Goal: Check status

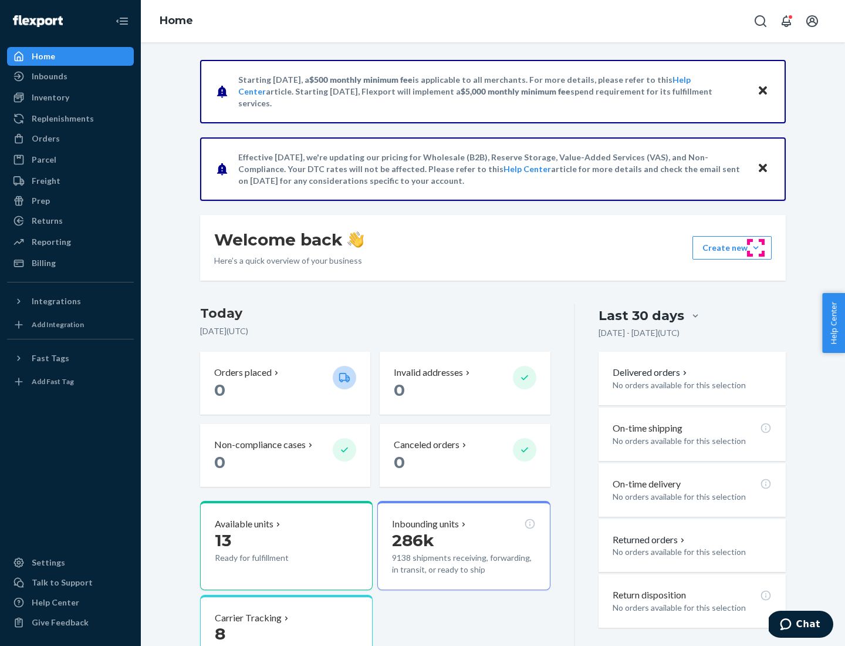
click at [756, 248] on button "Create new Create new inbound Create new order Create new product" at bounding box center [732, 247] width 79 height 23
click at [40, 201] on div "Prep" at bounding box center [41, 201] width 18 height 12
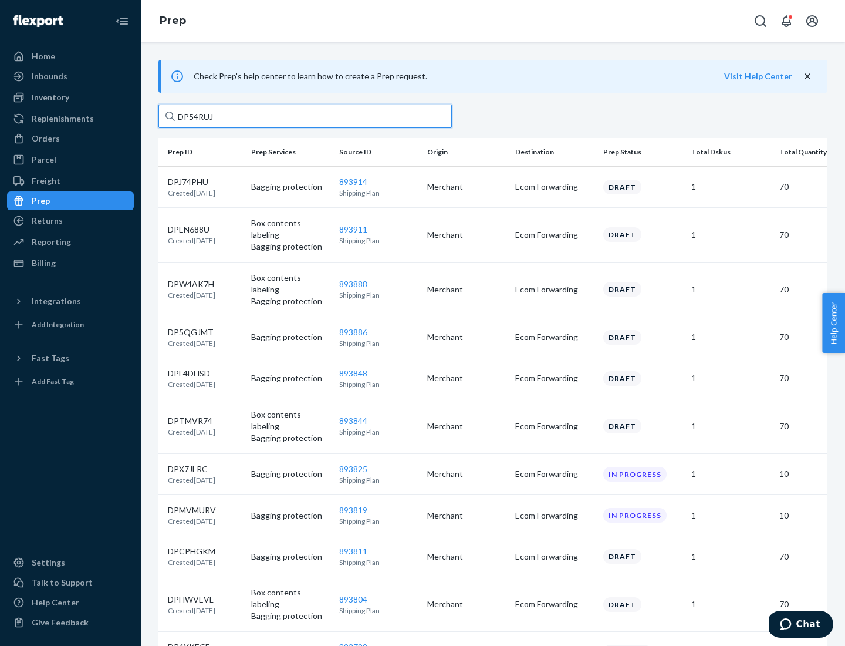
type input "DP54RUJL"
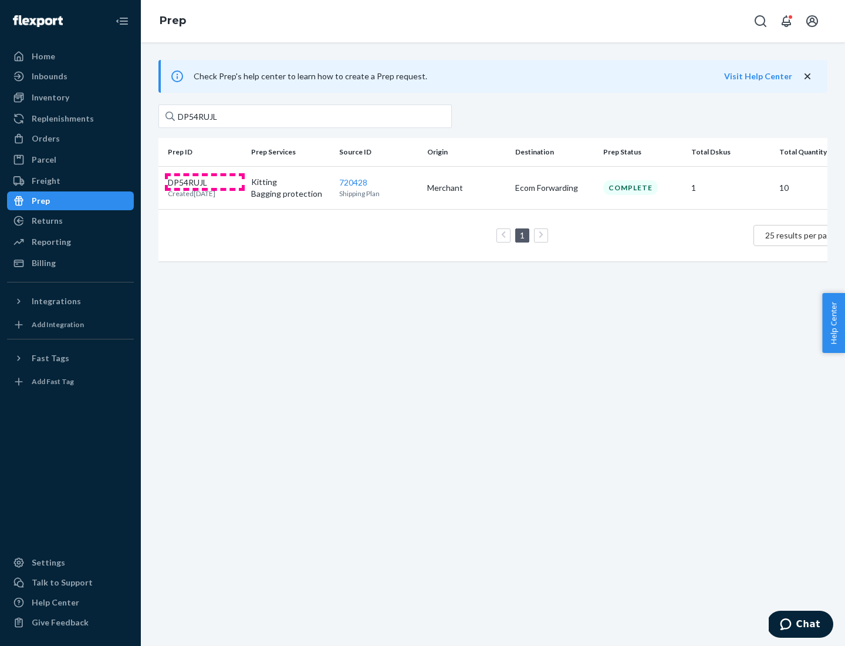
click at [205, 181] on p "DP54RUJL" at bounding box center [192, 183] width 48 height 12
